Goal: Transaction & Acquisition: Purchase product/service

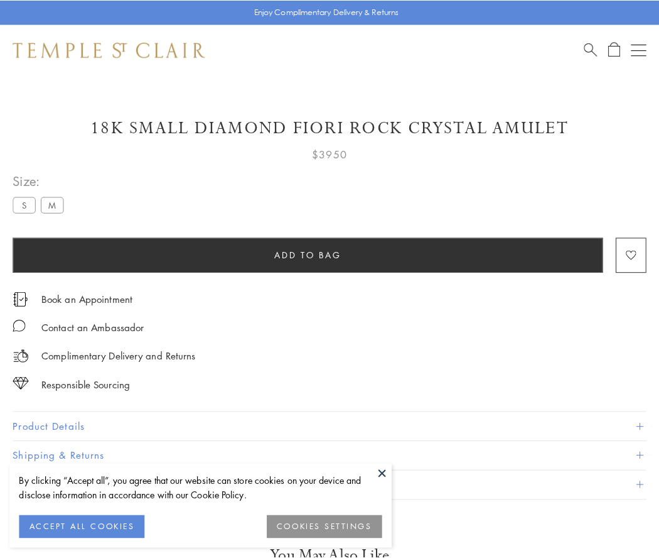
scroll to position [31, 0]
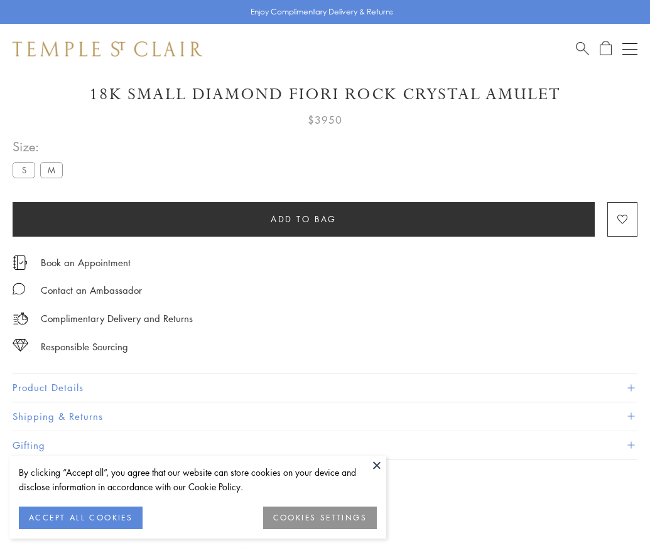
click at [303, 219] on span "Add to bag" at bounding box center [304, 219] width 66 height 14
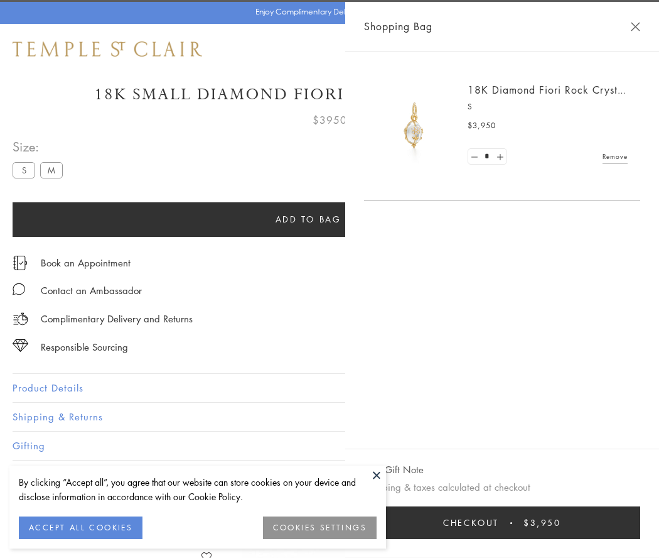
click at [610, 522] on button "Checkout $3,950" at bounding box center [502, 522] width 276 height 33
